Goal: Information Seeking & Learning: Learn about a topic

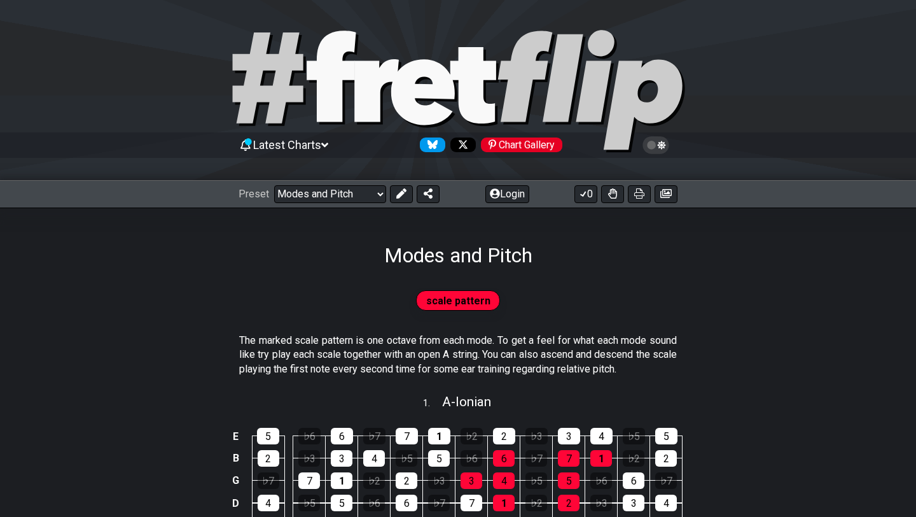
click at [297, 52] on icon at bounding box center [458, 91] width 458 height 127
select select "/welcome"
select select "C"
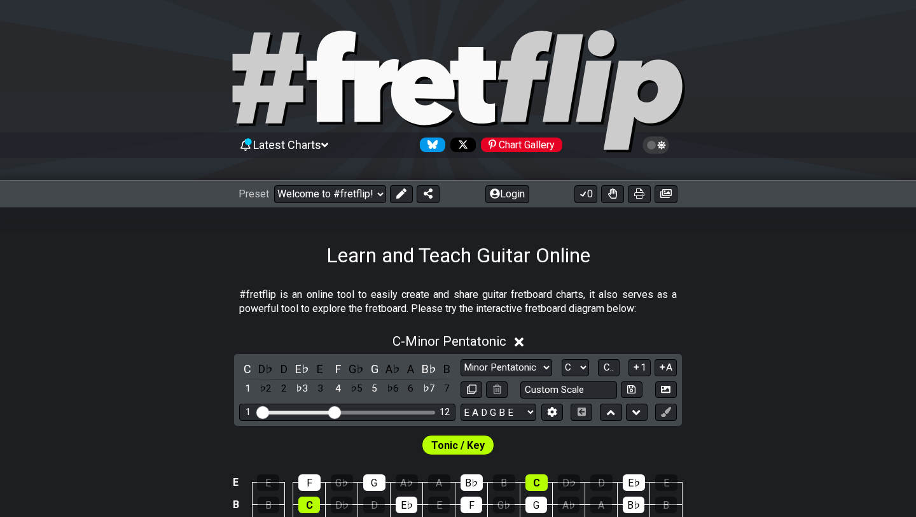
click at [359, 68] on icon at bounding box center [377, 90] width 45 height 62
click at [444, 80] on icon at bounding box center [423, 92] width 64 height 66
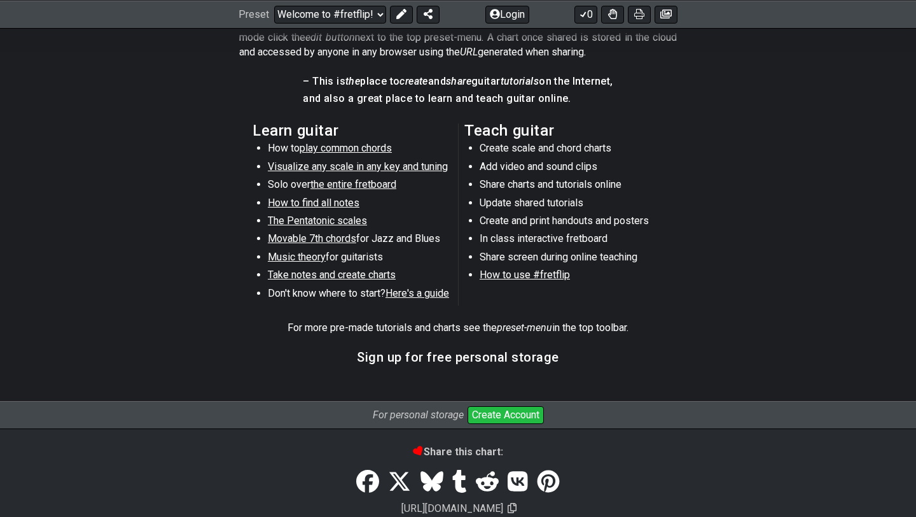
scroll to position [670, 0]
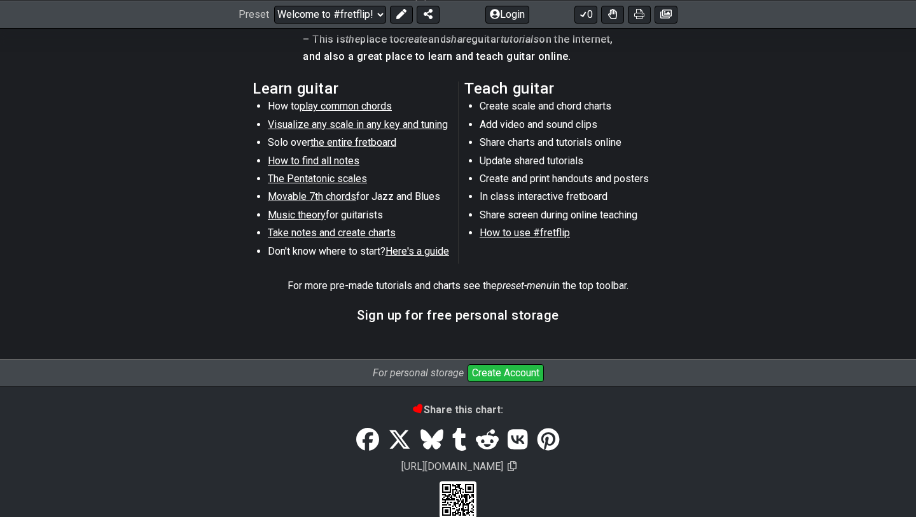
click at [510, 370] on button "Create Account" at bounding box center [506, 373] width 76 height 18
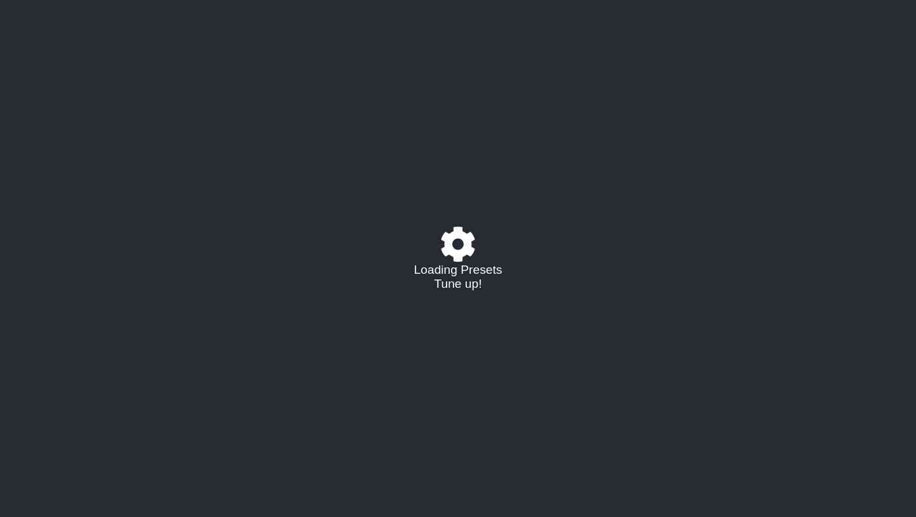
select select "C"
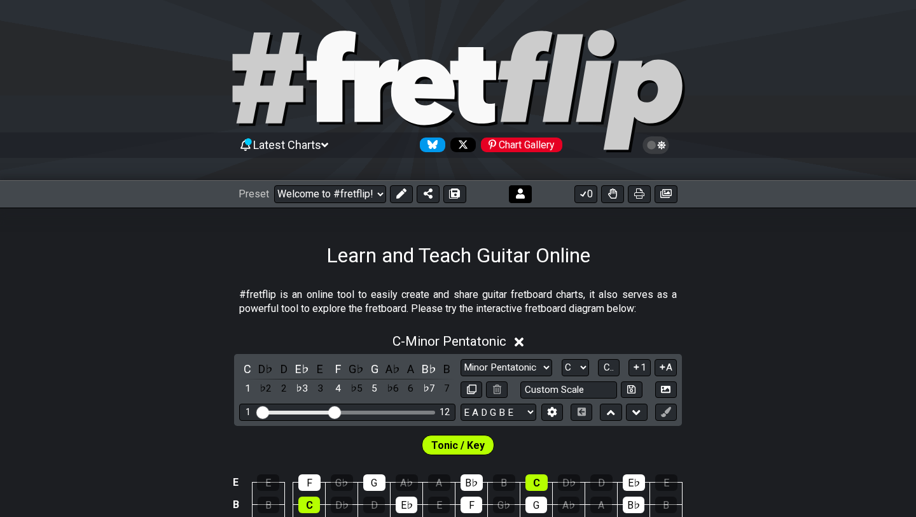
click at [526, 197] on button at bounding box center [520, 194] width 23 height 18
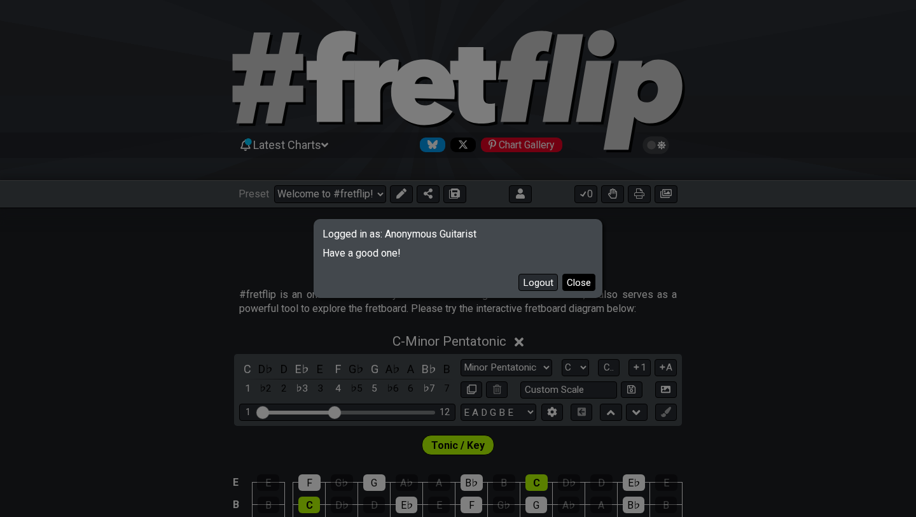
click at [573, 283] on button "Close" at bounding box center [579, 282] width 33 height 17
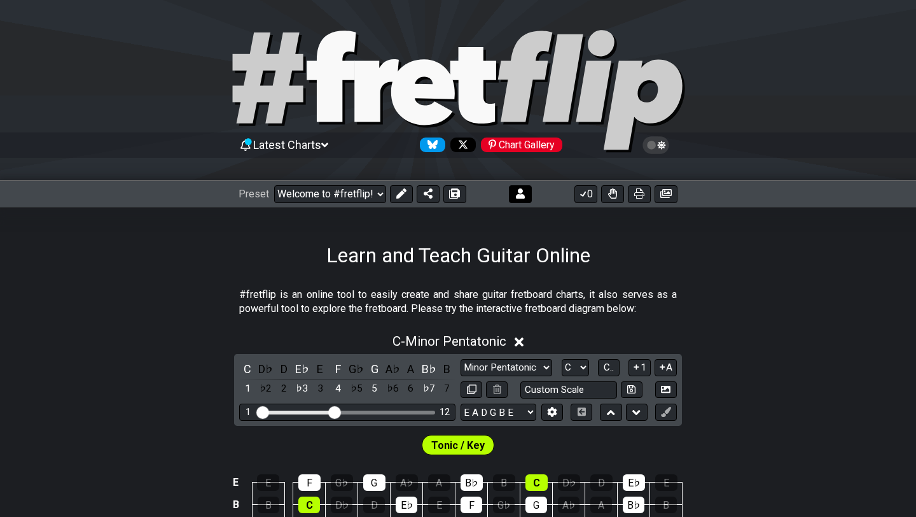
click at [516, 195] on icon at bounding box center [520, 193] width 9 height 10
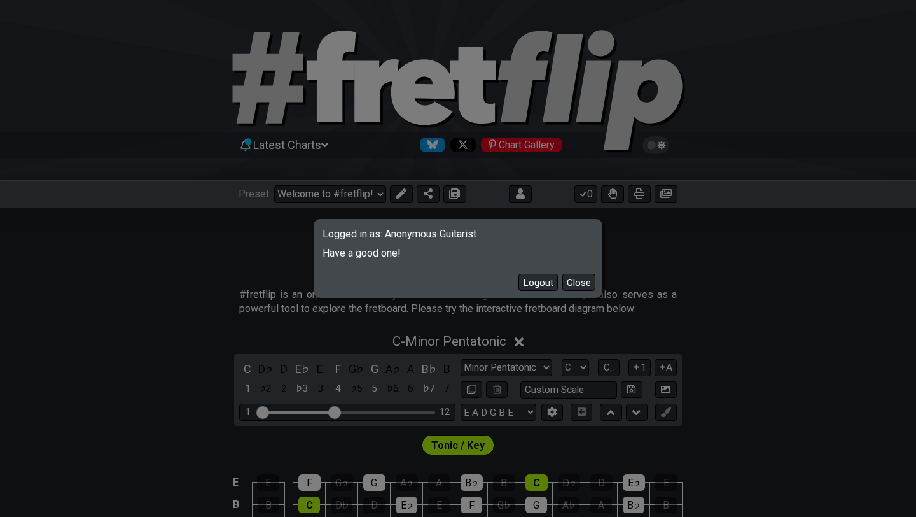
click at [423, 241] on span "Have a good one!" at bounding box center [458, 249] width 285 height 19
click at [575, 285] on button "Close" at bounding box center [579, 282] width 33 height 17
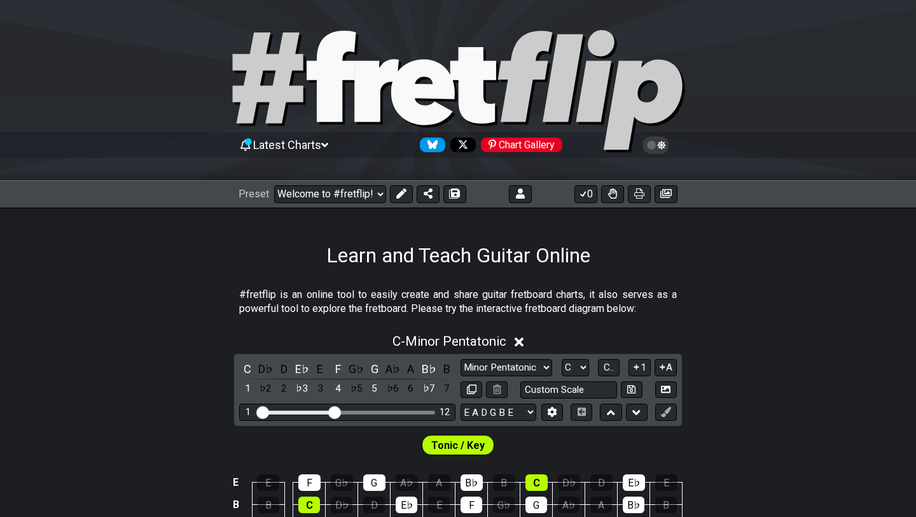
click at [654, 140] on icon at bounding box center [655, 144] width 11 height 11
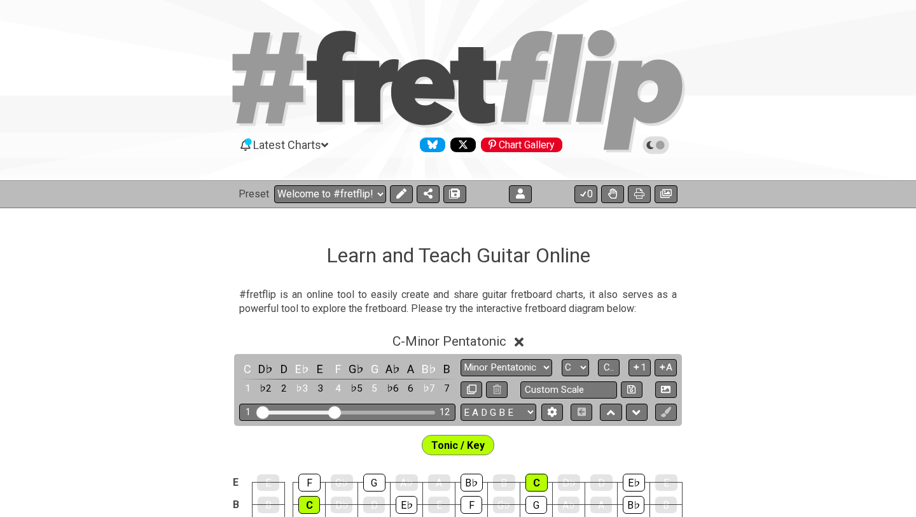
click at [654, 140] on icon at bounding box center [655, 144] width 11 height 11
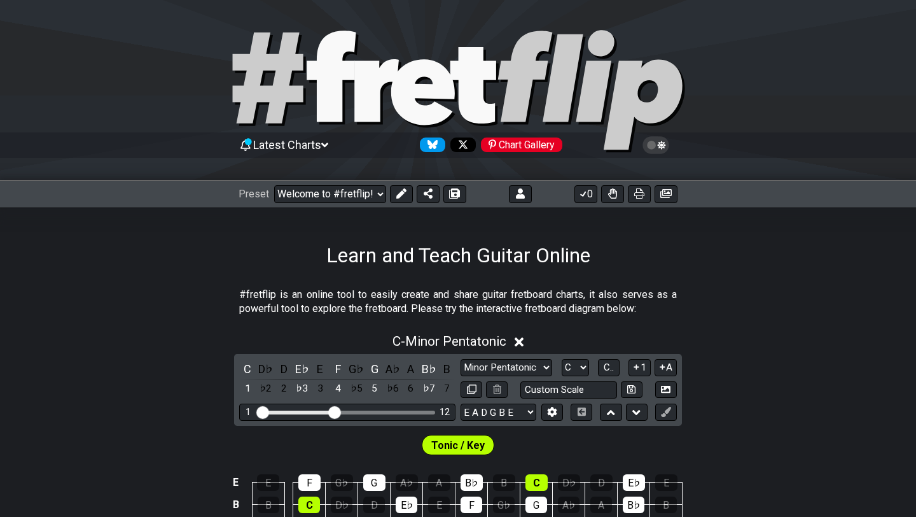
click at [279, 152] on div "Latest Charts Chart Gallery" at bounding box center [458, 145] width 439 height 20
click at [288, 142] on span "Latest Charts" at bounding box center [287, 144] width 68 height 13
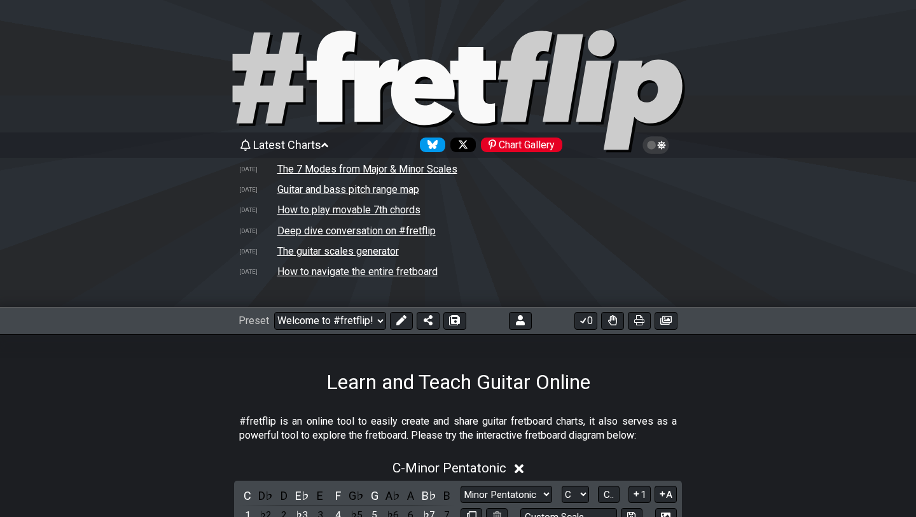
click at [288, 142] on span "Latest Charts" at bounding box center [287, 144] width 68 height 13
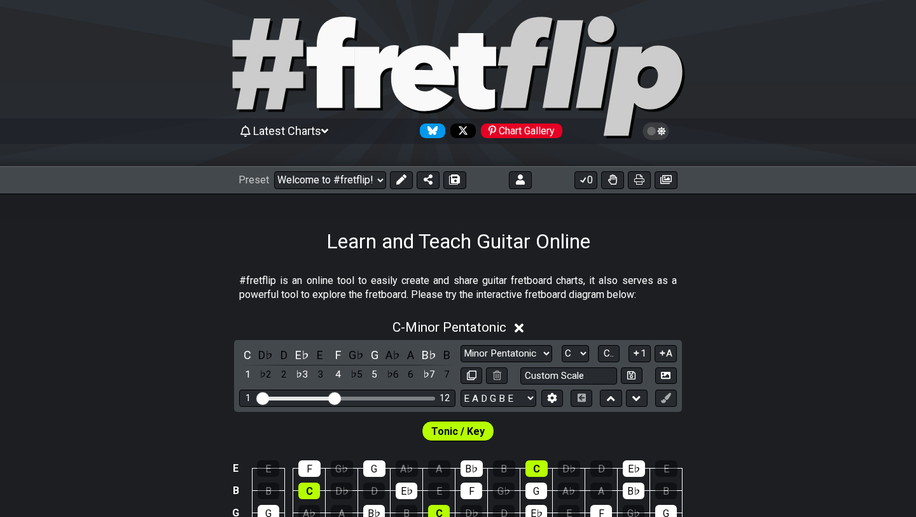
scroll to position [15, 0]
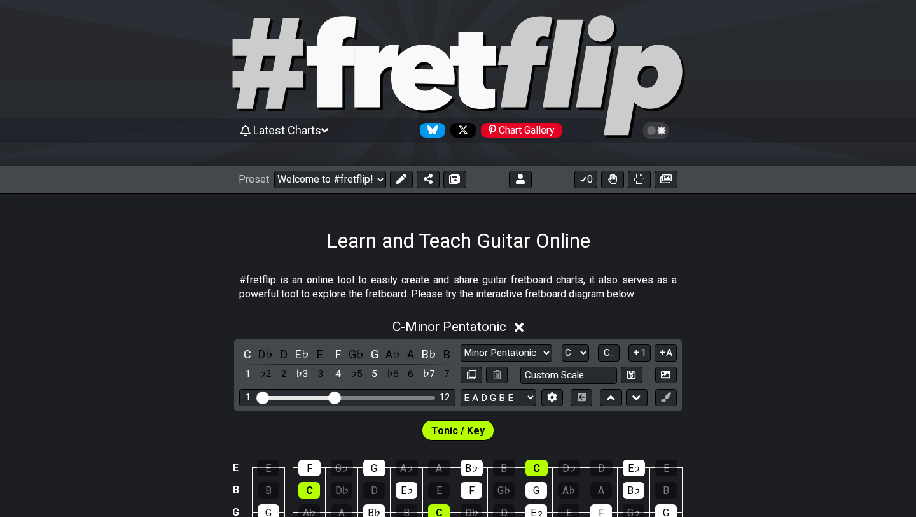
click at [535, 133] on div "Chart Gallery" at bounding box center [521, 130] width 81 height 15
click at [460, 182] on button at bounding box center [455, 180] width 23 height 18
select select "/023JWTNBP"
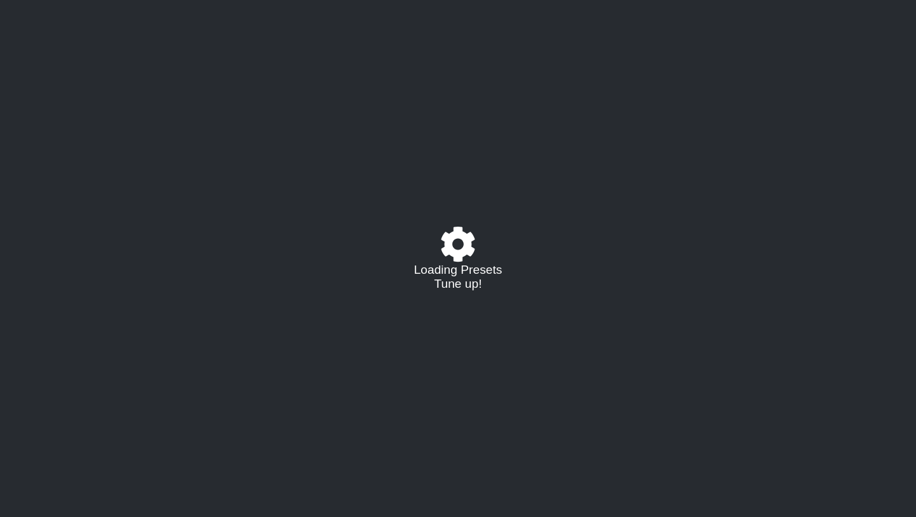
select select "/023JWTNBP"
select select "C"
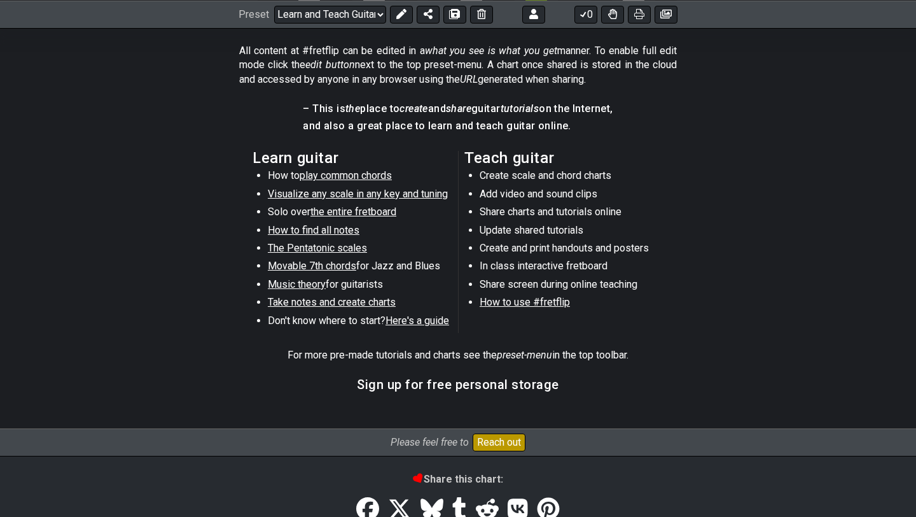
scroll to position [619, 0]
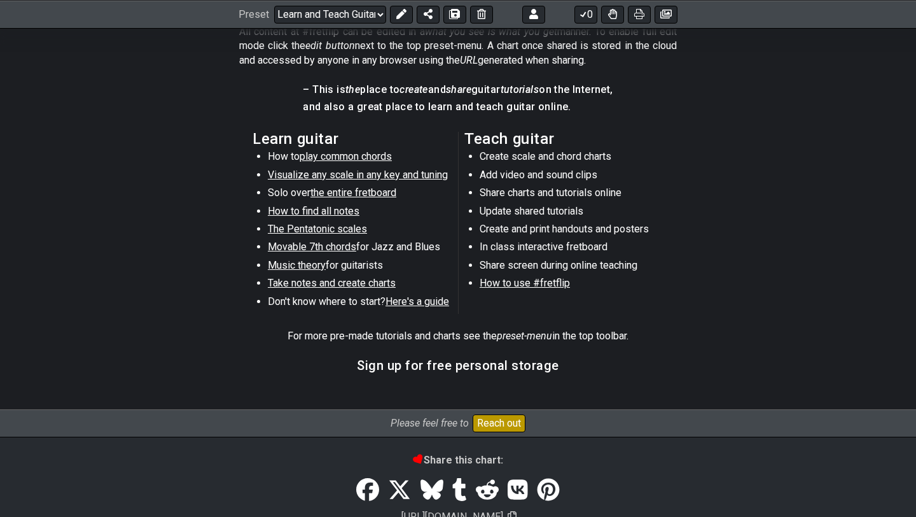
click at [320, 158] on span "play common chords" at bounding box center [346, 156] width 92 height 12
select select "/common-guitar-chords"
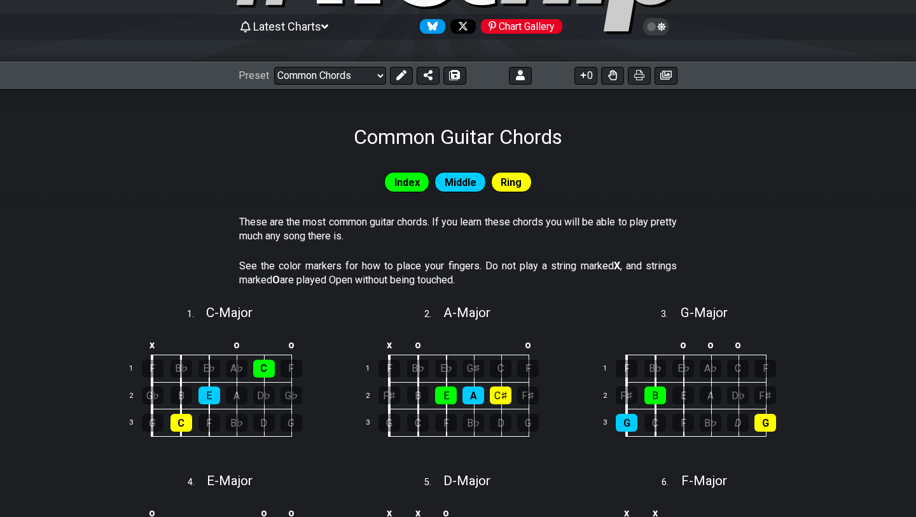
scroll to position [159, 0]
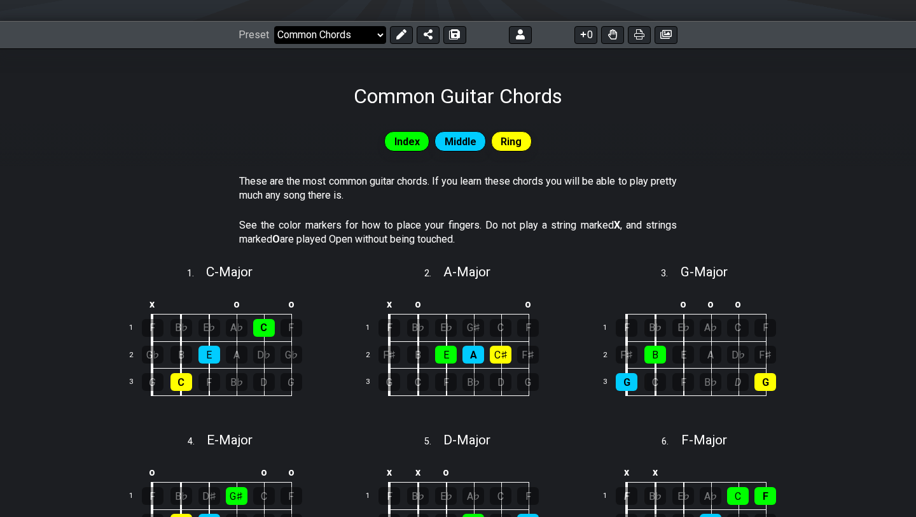
click at [330, 34] on select "Welcome to #fretflip! Learn and Teach Guitar Online (copy) Custom Preset Learn …" at bounding box center [330, 35] width 112 height 18
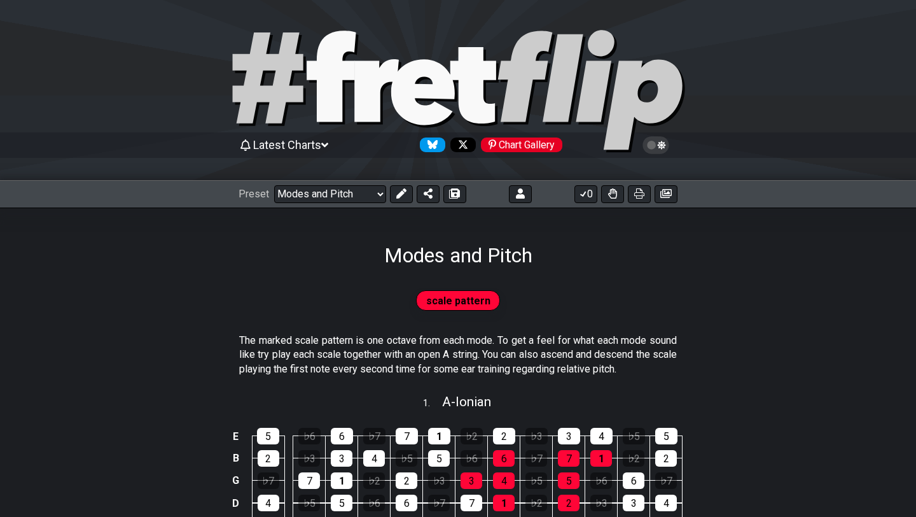
click at [330, 82] on icon at bounding box center [331, 76] width 49 height 91
select select "/welcome"
select select "C"
